Goal: Find contact information: Find contact information

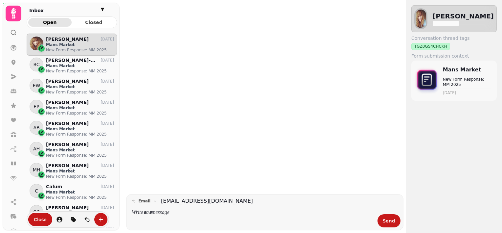
scroll to position [189, 85]
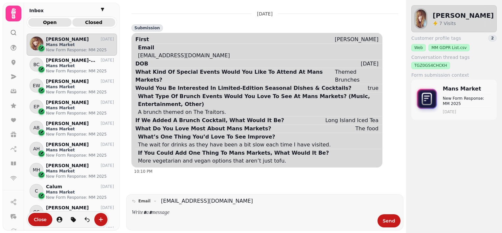
click at [101, 21] on span "Closed" at bounding box center [94, 22] width 33 height 5
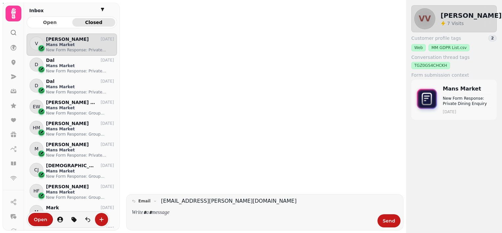
scroll to position [189, 85]
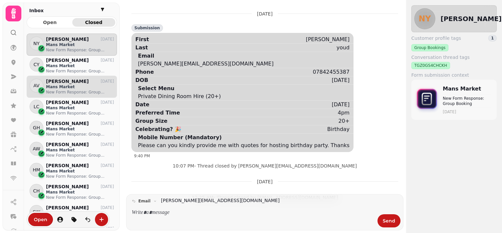
click at [70, 85] on p "Mans Market" at bounding box center [80, 86] width 68 height 5
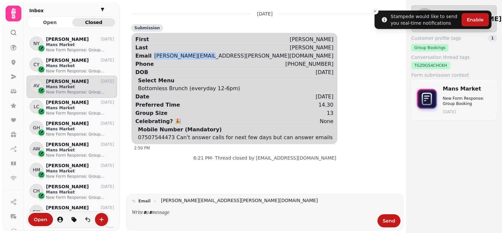
drag, startPoint x: 307, startPoint y: 56, endPoint x: 250, endPoint y: 56, distance: 57.8
click at [250, 56] on div "Email [PERSON_NAME][EMAIL_ADDRESS][PERSON_NAME][DOMAIN_NAME]" at bounding box center [236, 56] width 202 height 8
copy div "[PERSON_NAME][EMAIL_ADDRESS][PERSON_NAME][DOMAIN_NAME]"
drag, startPoint x: 168, startPoint y: 137, endPoint x: 135, endPoint y: 139, distance: 32.9
click at [135, 139] on div "Mobile Number (Mandatory) [PHONE_NUMBER] Can't answer calls for next few days b…" at bounding box center [236, 133] width 202 height 16
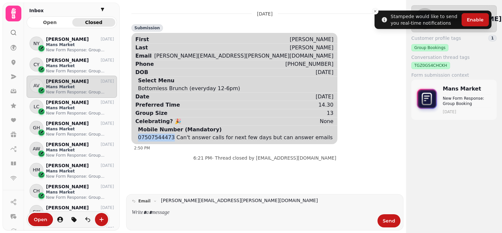
copy div "07507544473"
